Goal: Navigation & Orientation: Find specific page/section

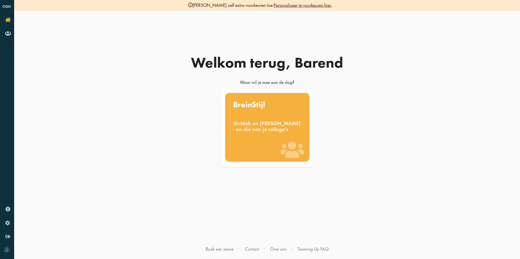
click at [270, 127] on div "Ontdek en benut jouw denkstijl - en die van je collega's" at bounding box center [267, 126] width 68 height 12
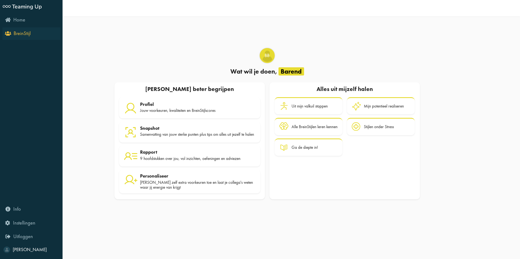
click at [9, 30] on link "BreinStijl" at bounding box center [31, 33] width 58 height 13
click at [22, 22] on span "Home" at bounding box center [19, 20] width 12 height 7
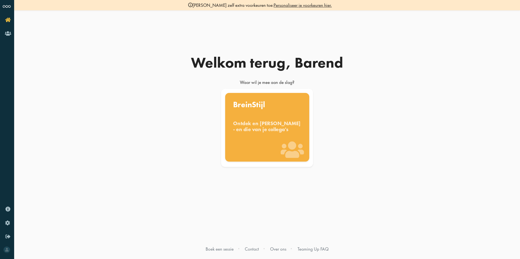
click at [271, 126] on div "Ontdek en benut jouw denkstijl - en die van je collega's" at bounding box center [267, 126] width 68 height 12
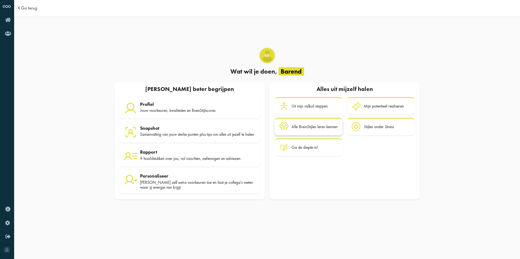
click at [314, 128] on div "Alle BreinStijlen leren kennen" at bounding box center [315, 127] width 46 height 5
click at [212, 185] on div "Voeg zelf extra voorkeuren toe en laat je collega's weten waar jij energie van …" at bounding box center [198, 185] width 116 height 10
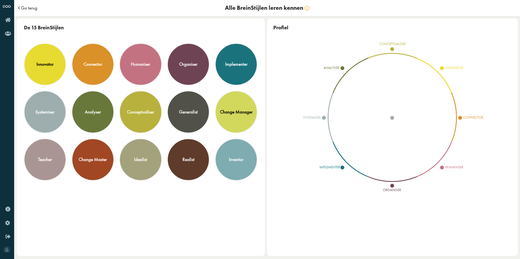
click at [21, 9] on span "Ga terug" at bounding box center [29, 8] width 16 height 5
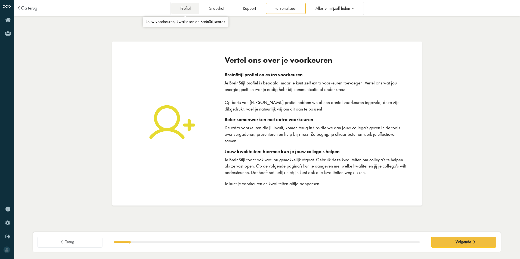
click at [187, 9] on link "Profiel" at bounding box center [185, 8] width 28 height 11
